Goal: Find specific page/section: Find specific page/section

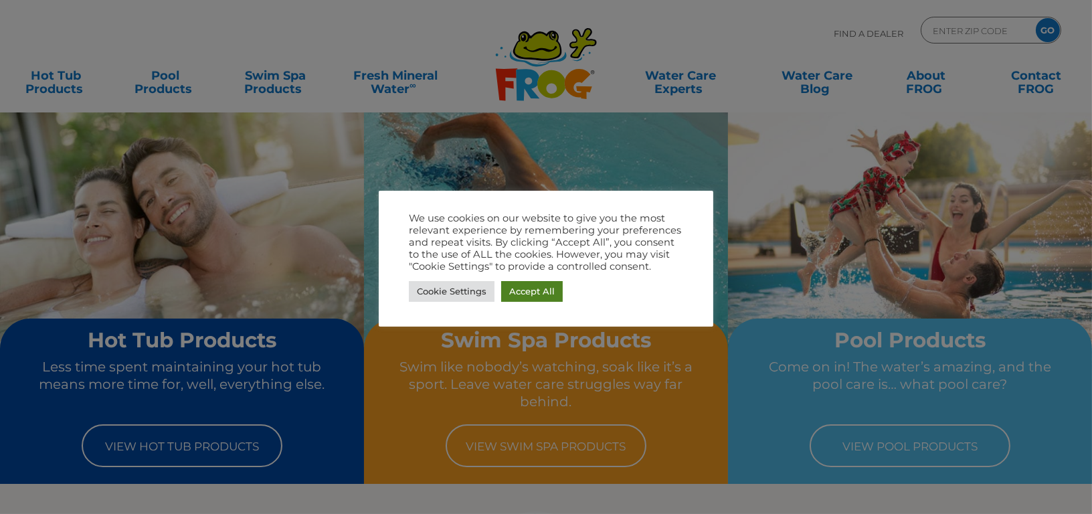
click at [542, 293] on link "Accept All" at bounding box center [532, 291] width 62 height 21
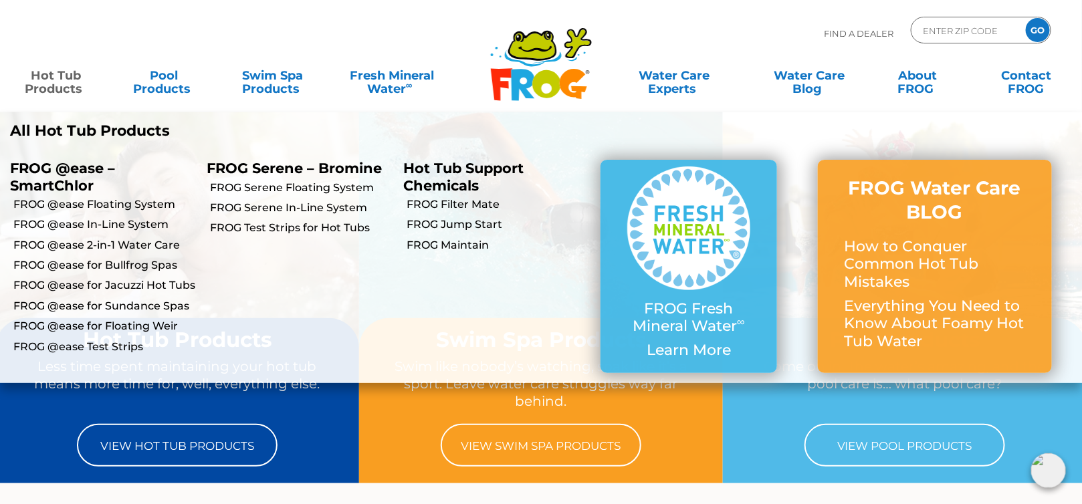
click at [62, 80] on link "Hot Tub Products" at bounding box center [55, 75] width 84 height 27
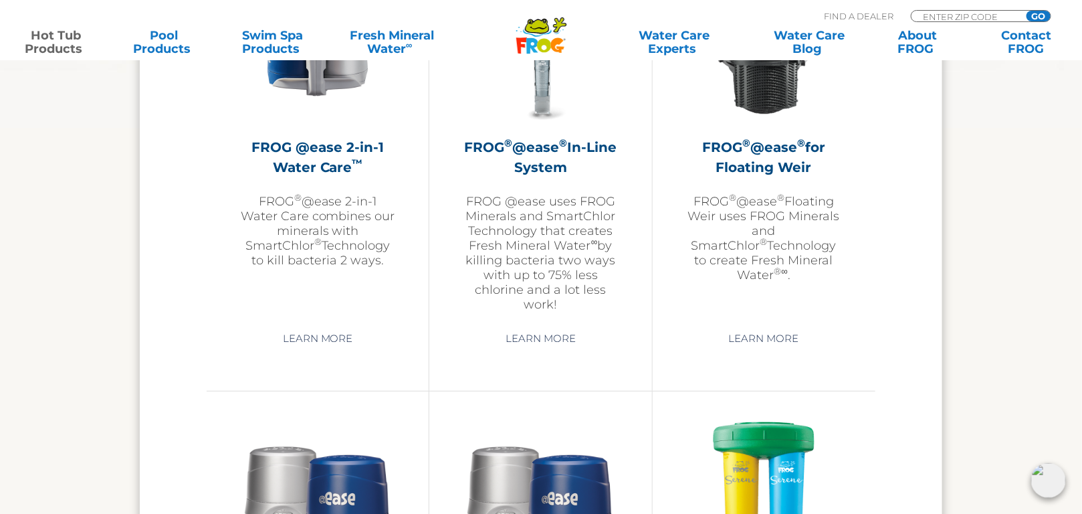
scroll to position [1946, 0]
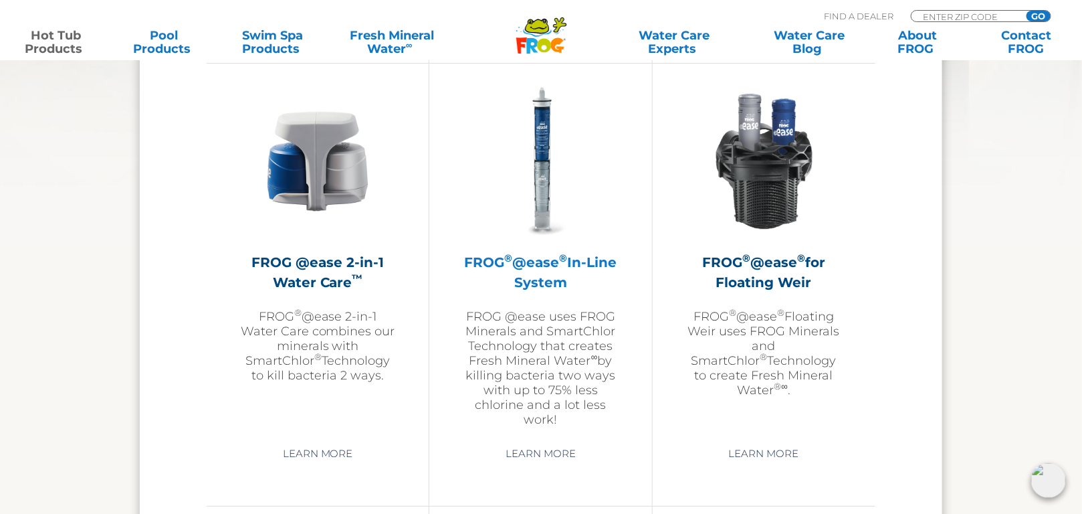
click at [538, 198] on img at bounding box center [540, 161] width 155 height 155
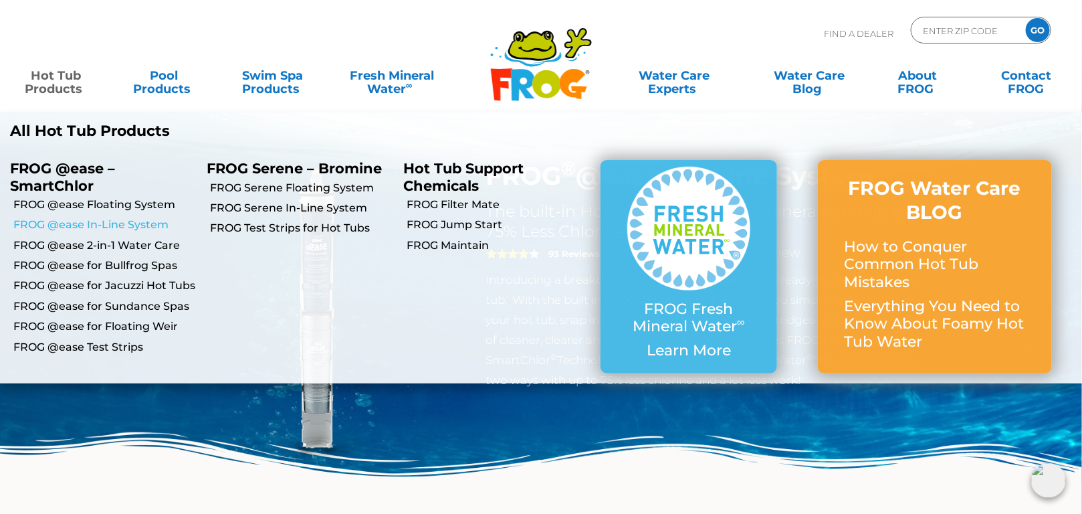
click at [60, 228] on link "FROG @ease In-Line System" at bounding box center [104, 224] width 183 height 15
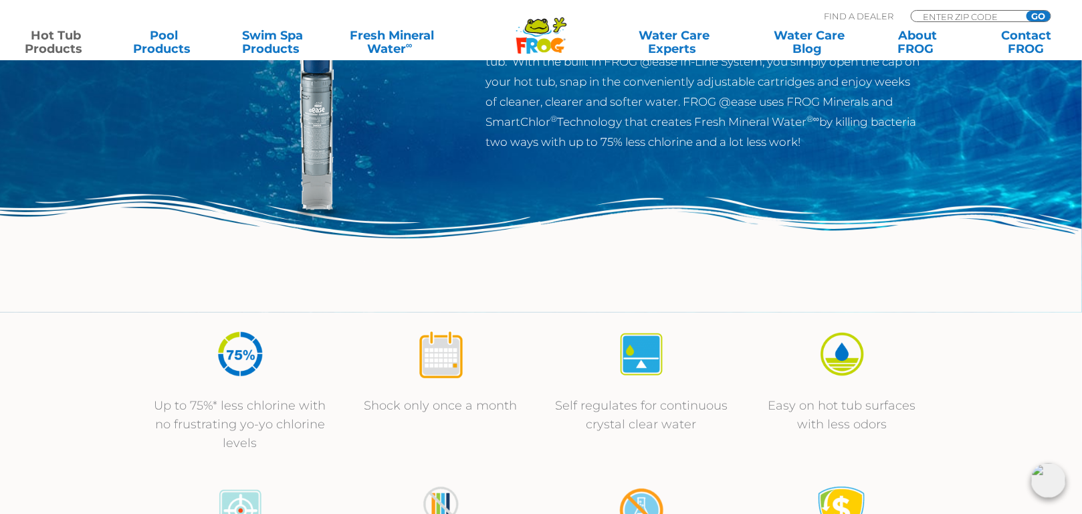
scroll to position [243, 0]
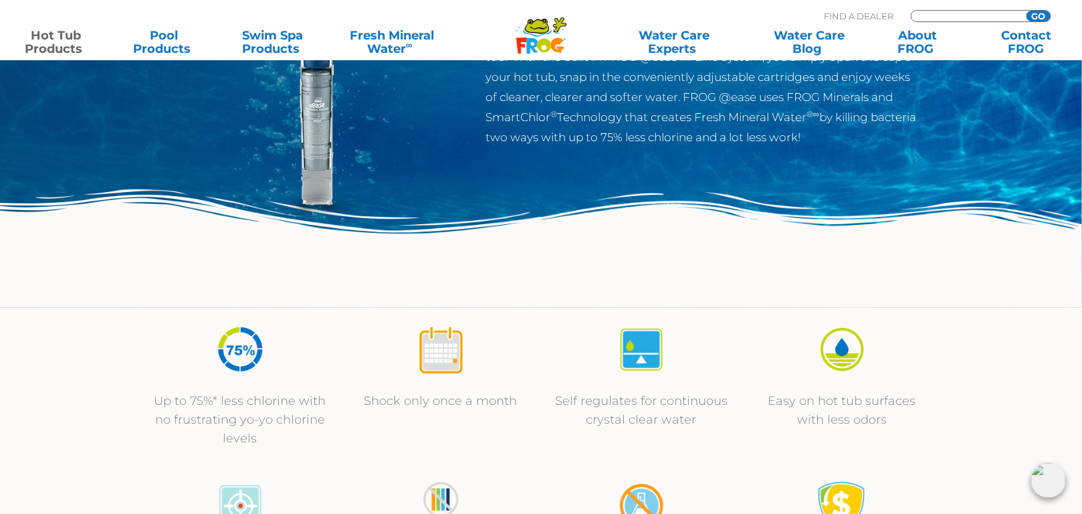
click at [942, 14] on input "Zip Code Form" at bounding box center [967, 16] width 90 height 11
type input "80601"
click at [1027, 11] on input "GO" at bounding box center [1039, 16] width 24 height 11
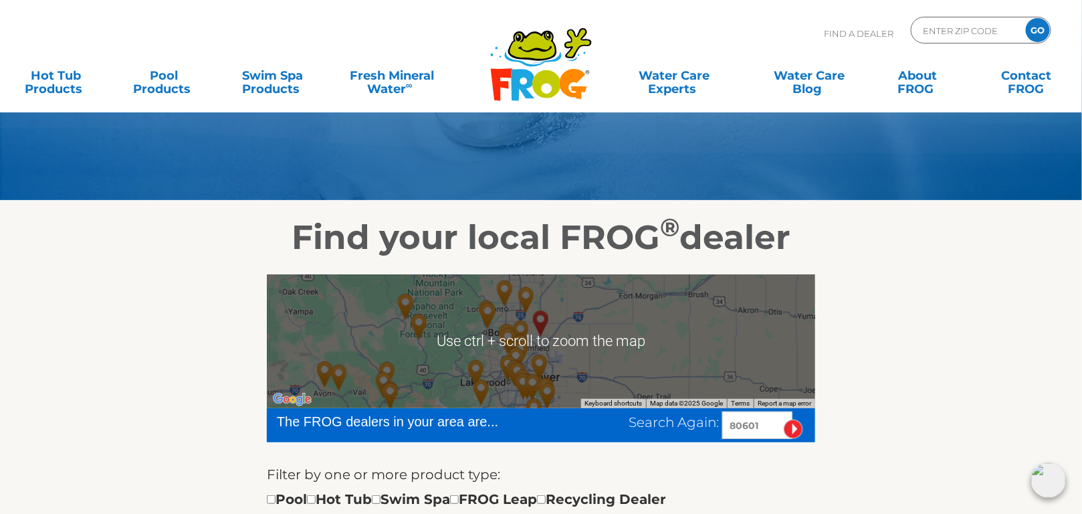
scroll to position [121, 0]
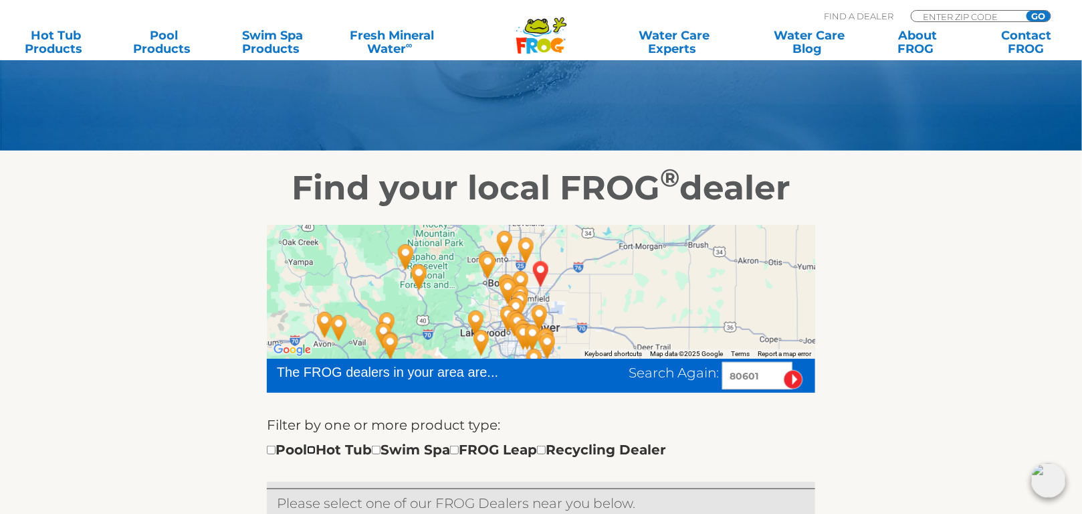
click at [316, 449] on input "checkbox" at bounding box center [311, 449] width 9 height 9
checkbox input "true"
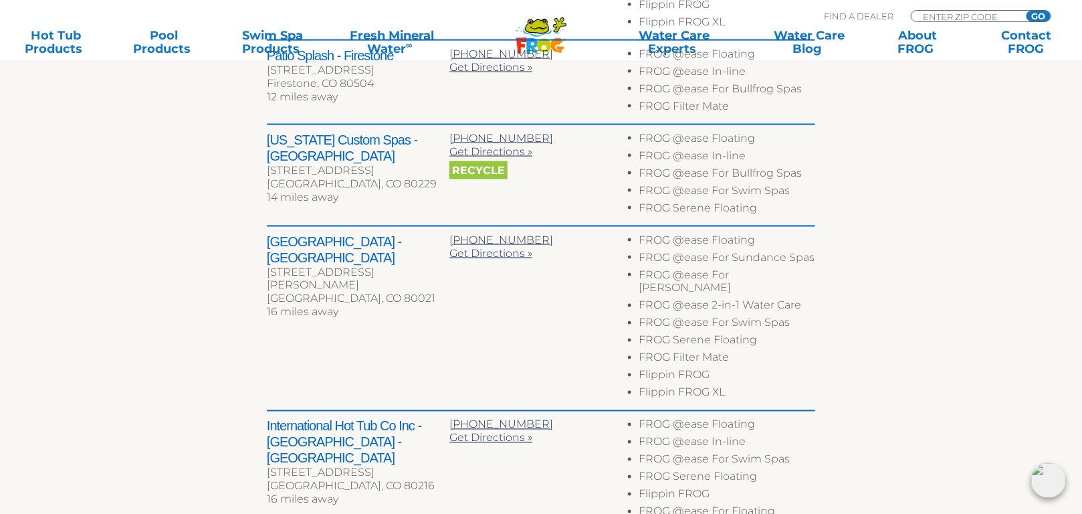
scroll to position [812, 0]
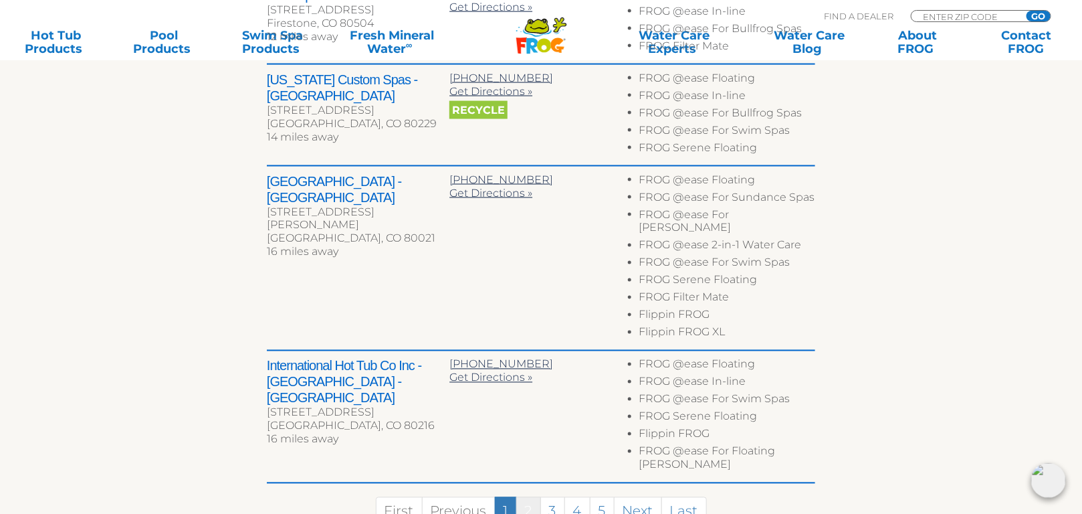
click at [533, 497] on link "2" at bounding box center [528, 511] width 25 height 29
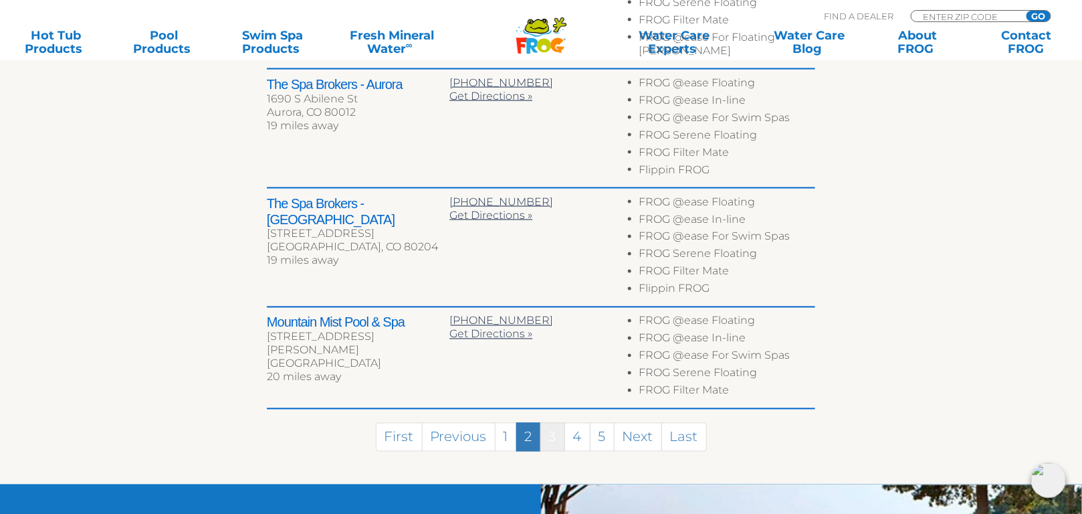
click at [550, 423] on link "3" at bounding box center [552, 437] width 25 height 29
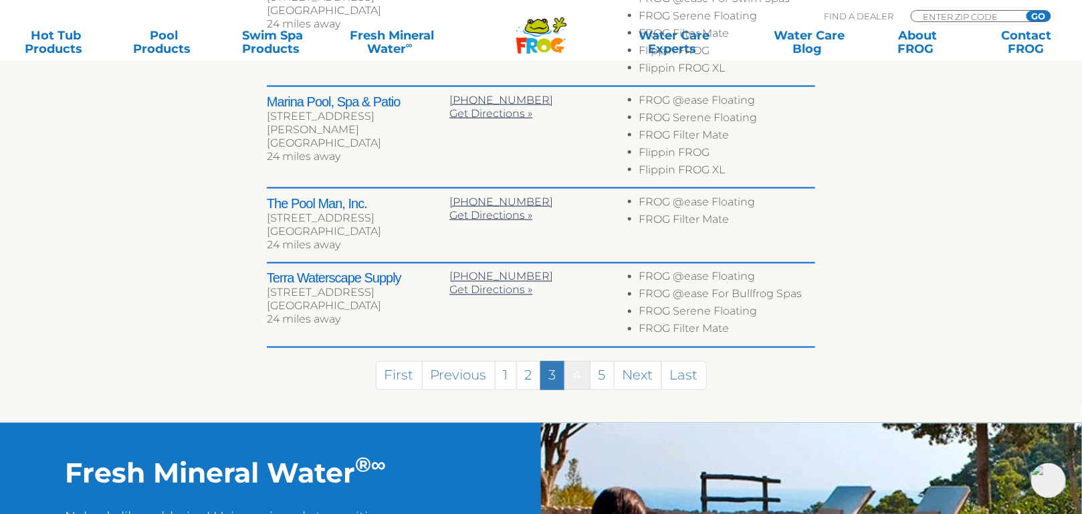
click at [581, 366] on link "4" at bounding box center [578, 375] width 26 height 29
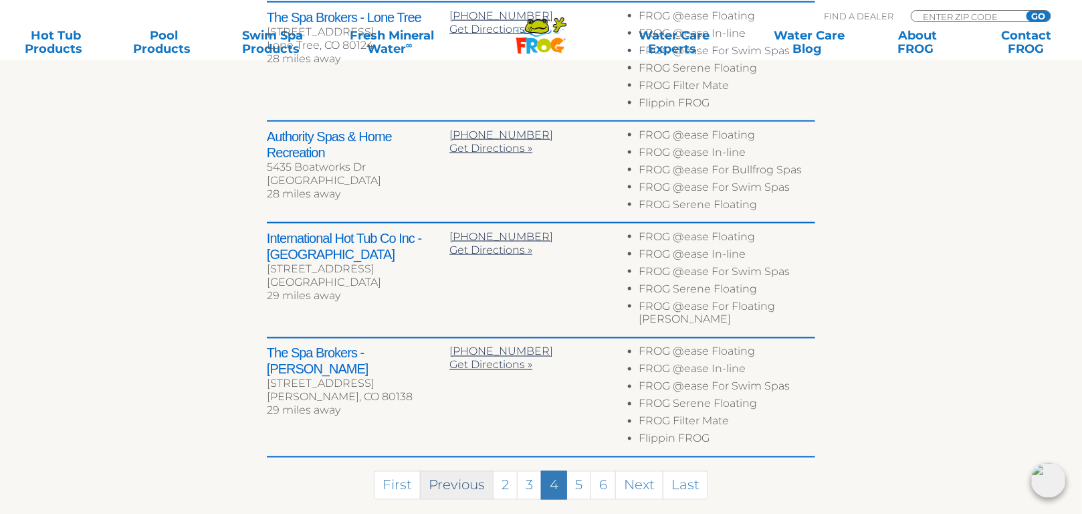
scroll to position [829, 0]
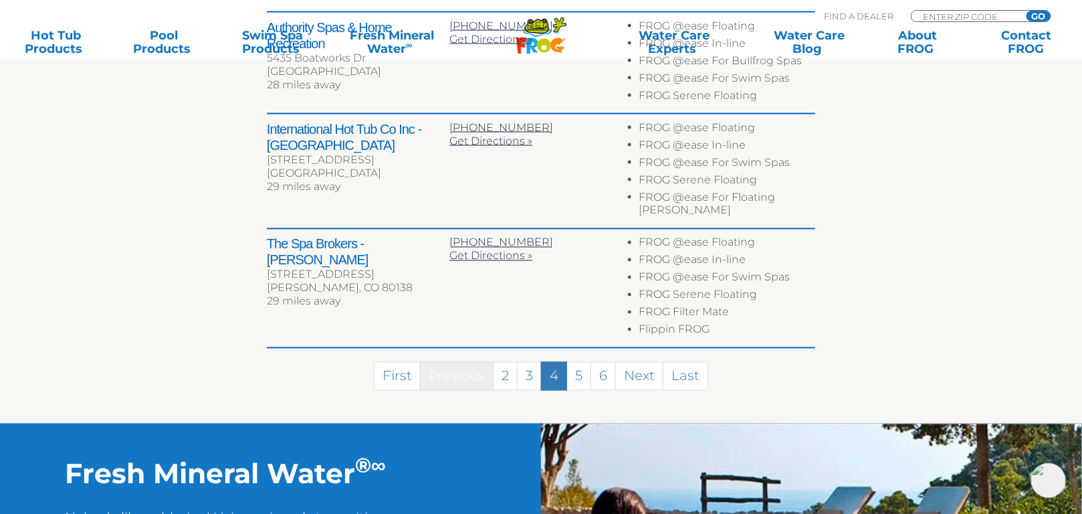
click at [447, 362] on link "Previous" at bounding box center [457, 376] width 74 height 29
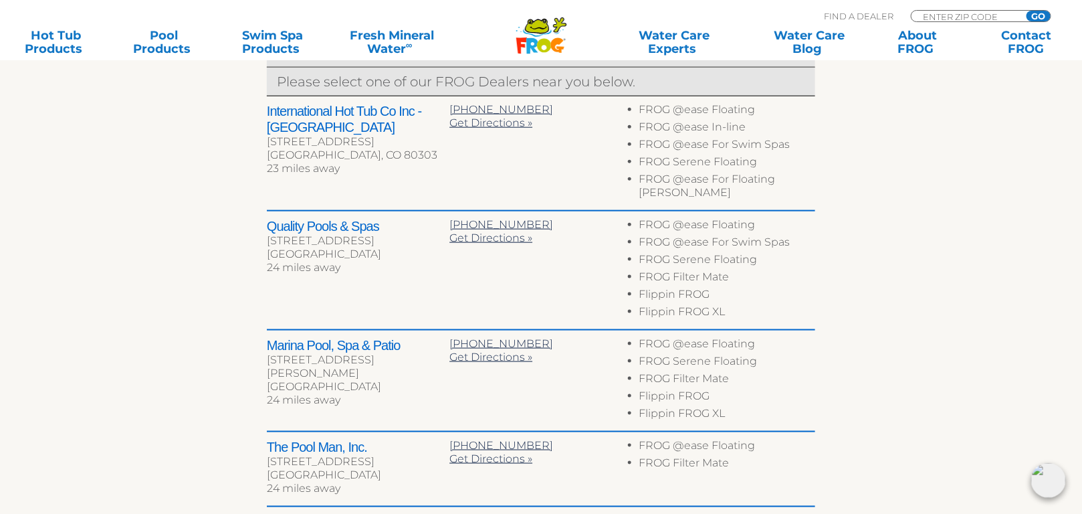
scroll to position [846, 0]
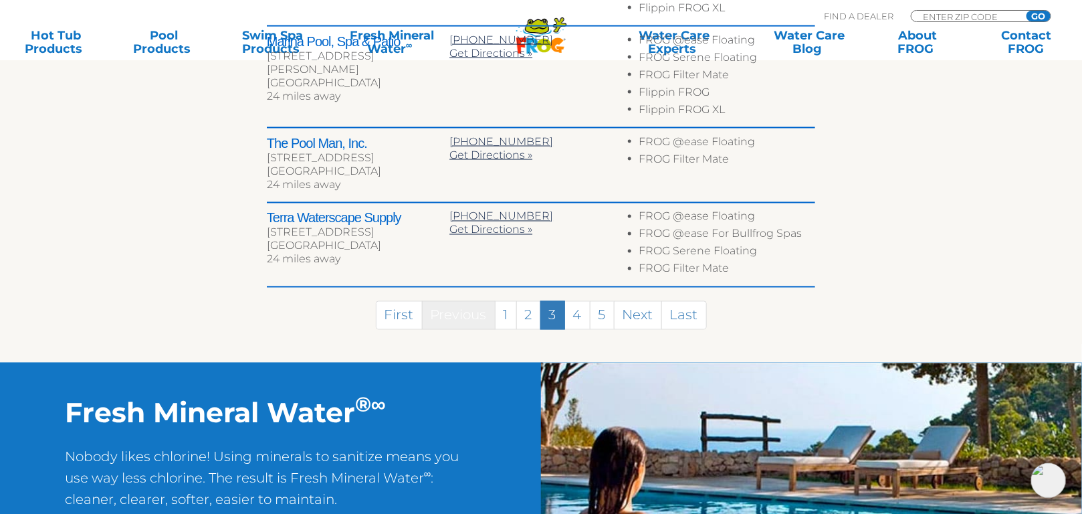
click at [465, 301] on link "Previous" at bounding box center [459, 315] width 74 height 29
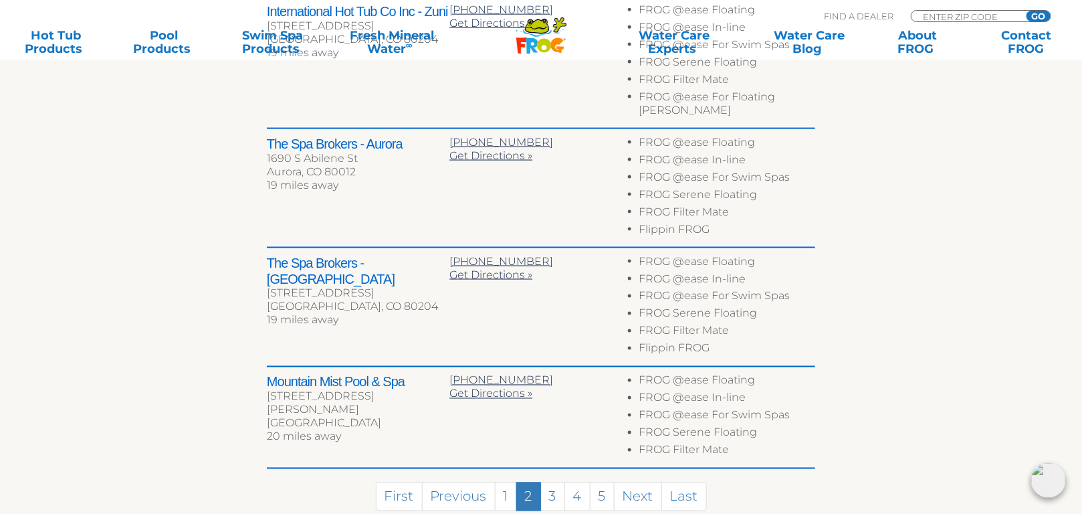
scroll to position [621, 0]
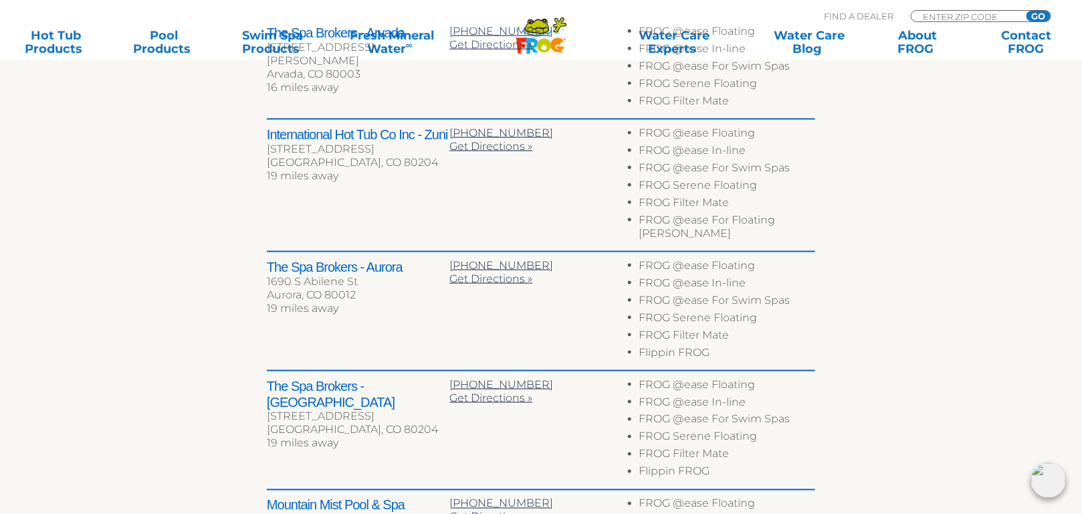
click at [349, 378] on h2 "The Spa Brokers - Denver" at bounding box center [358, 394] width 183 height 32
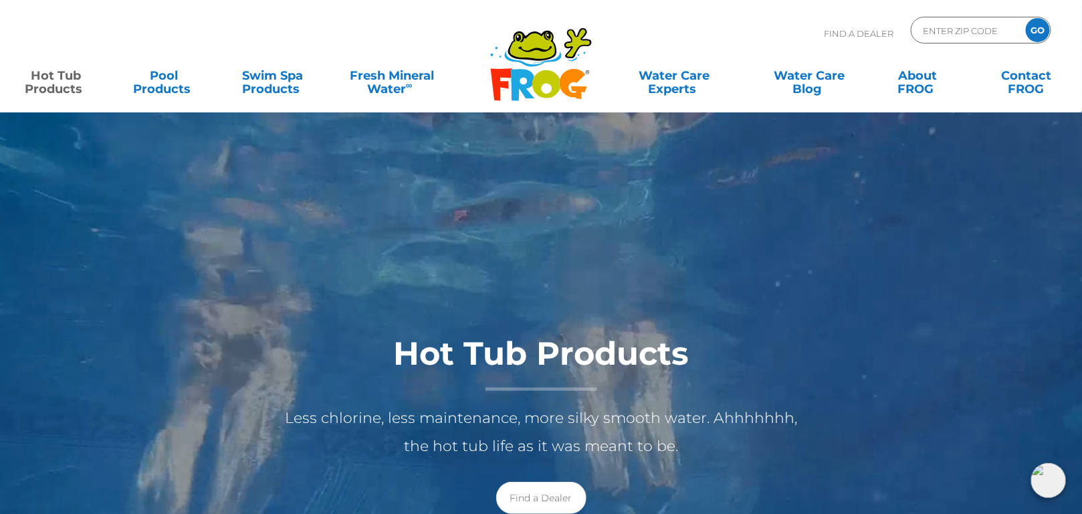
click at [68, 85] on link "Hot Tub Products" at bounding box center [55, 75] width 84 height 27
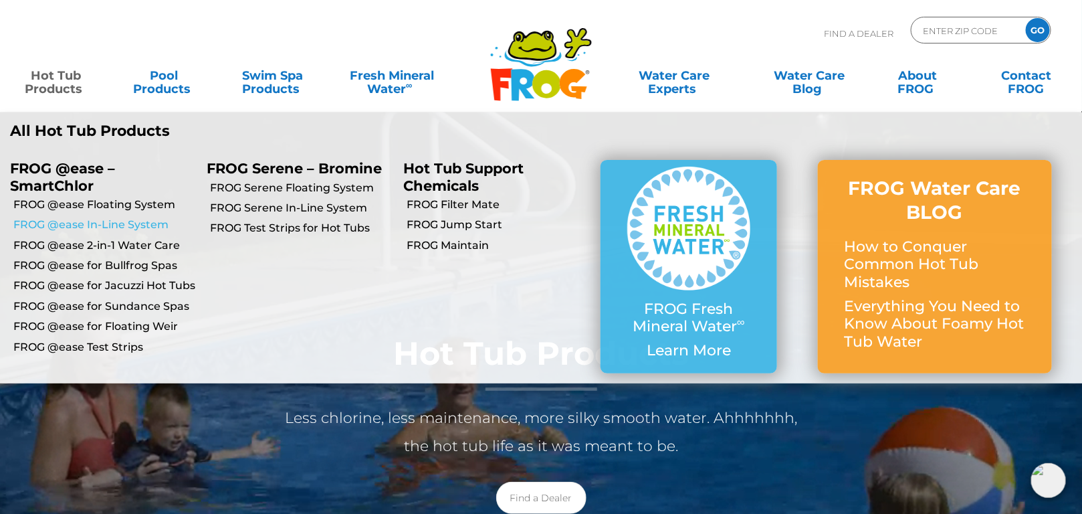
click at [108, 225] on link "FROG @ease In-Line System" at bounding box center [104, 224] width 183 height 15
